Goal: Navigation & Orientation: Understand site structure

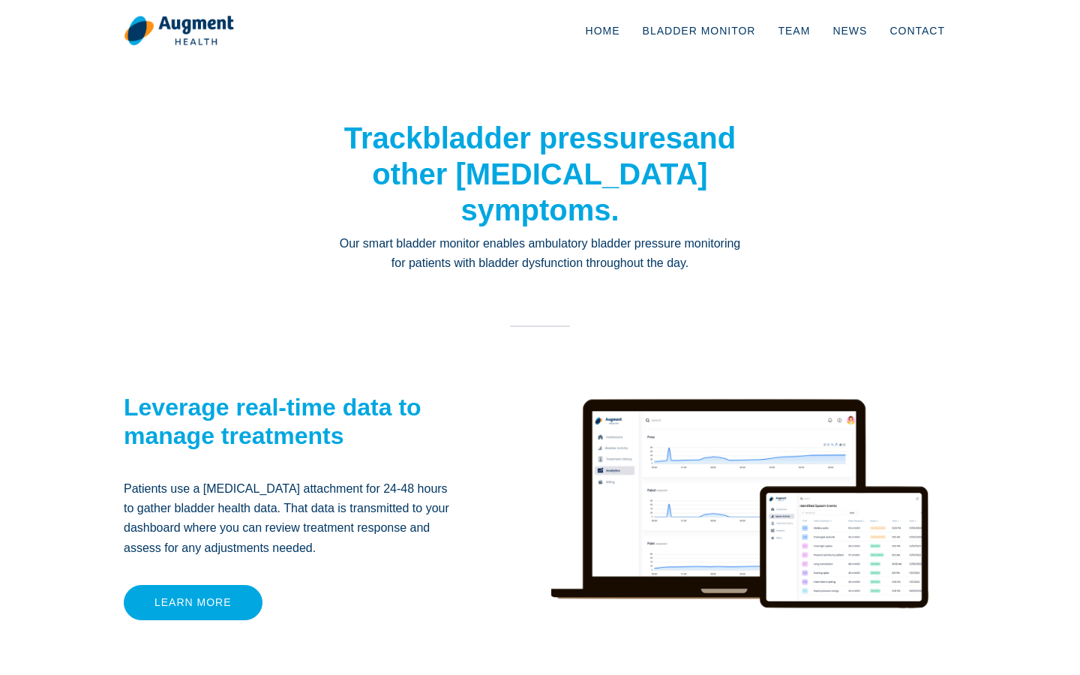
scroll to position [1177, 0]
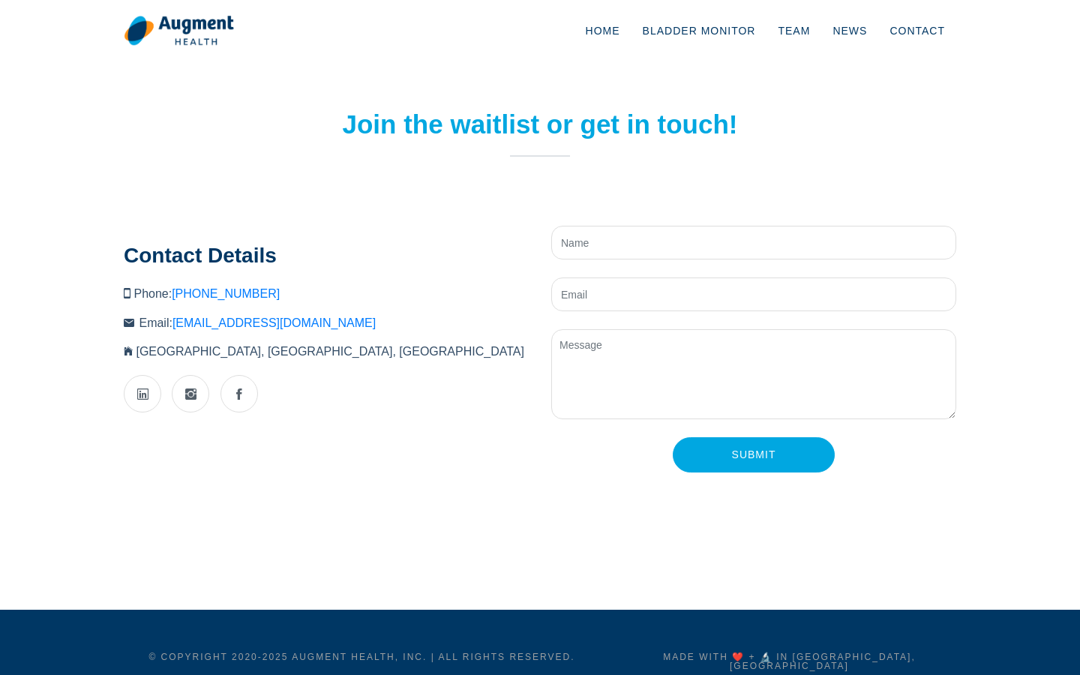
scroll to position [34, 0]
